Goal: Find contact information: Obtain details needed to contact an individual or organization

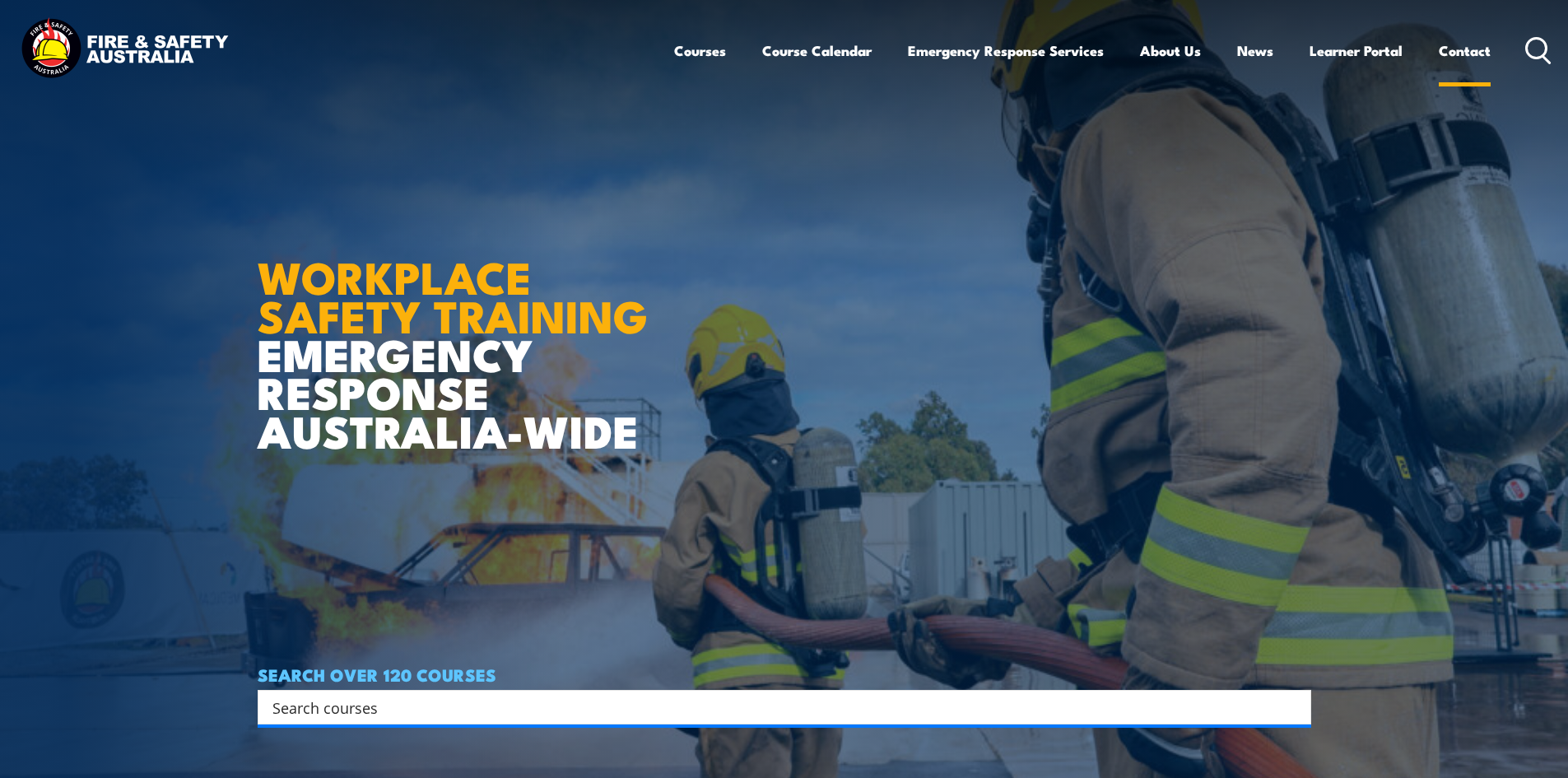
click at [1468, 53] on link "Contact" at bounding box center [1464, 51] width 52 height 44
